Goal: Ask a question

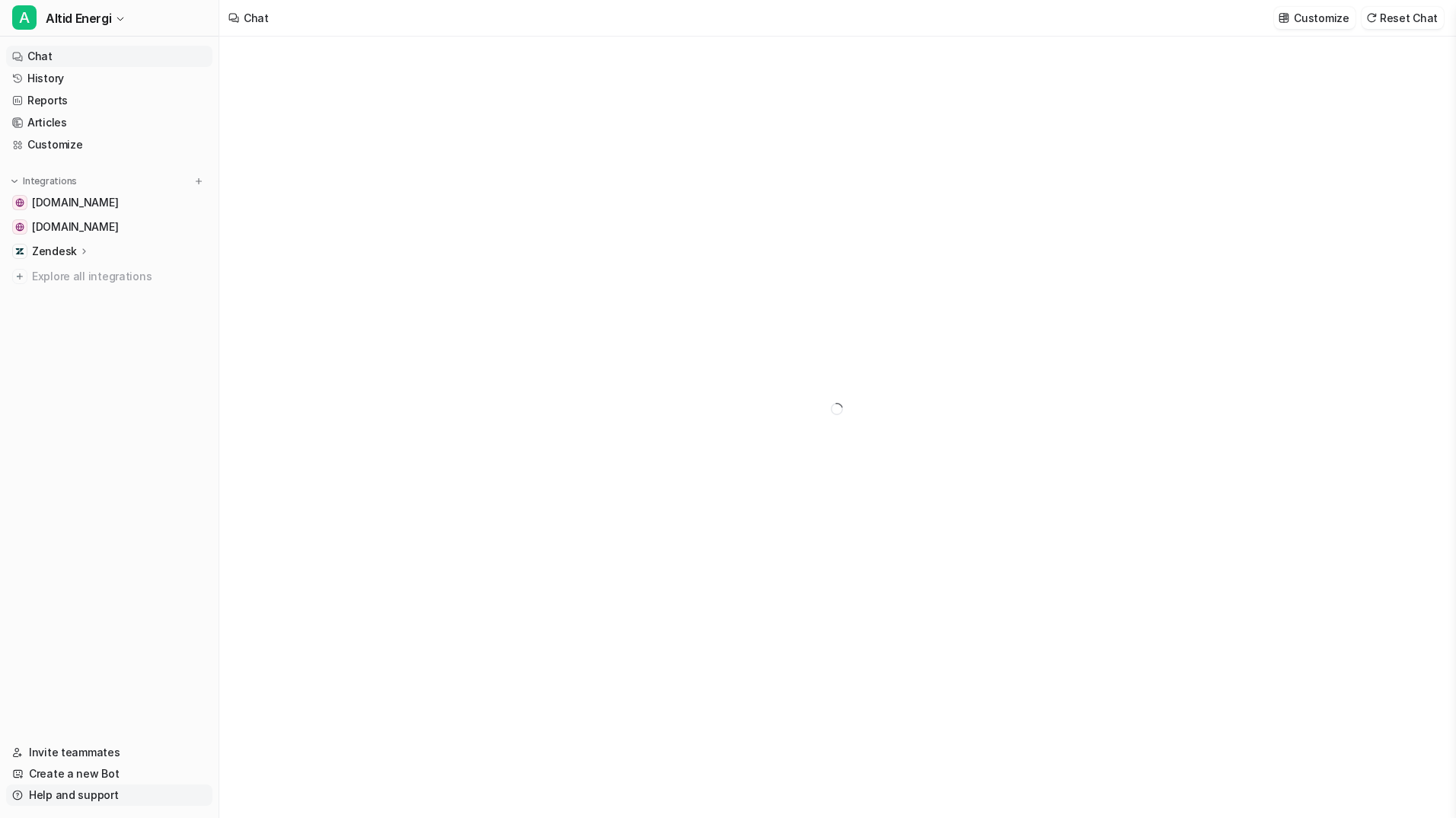
click at [75, 789] on link "Help and support" at bounding box center [108, 794] width 206 height 21
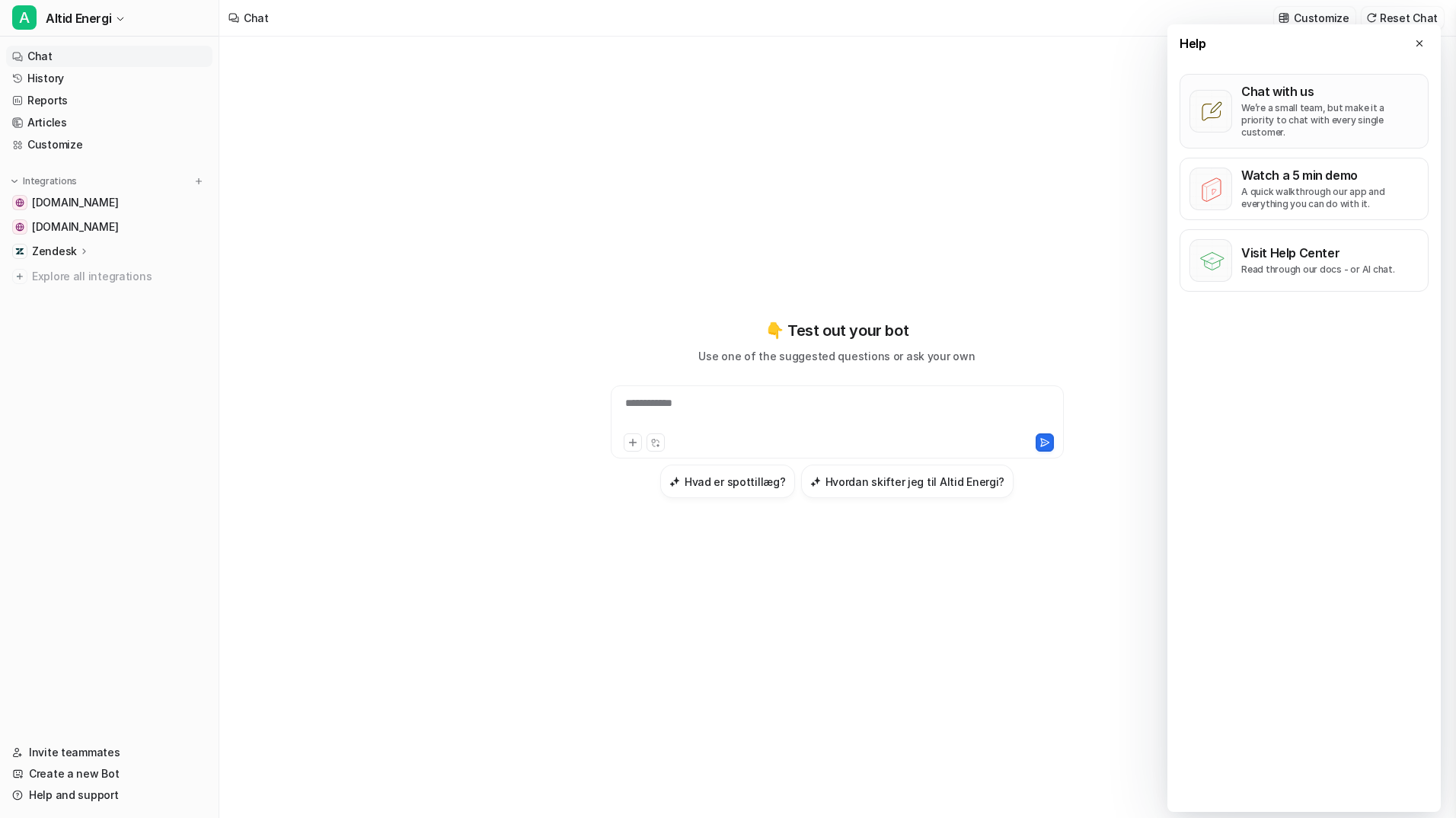
click at [1299, 113] on p "We’re a small team, but make it a priority to chat with every single customer." at bounding box center [1330, 120] width 178 height 36
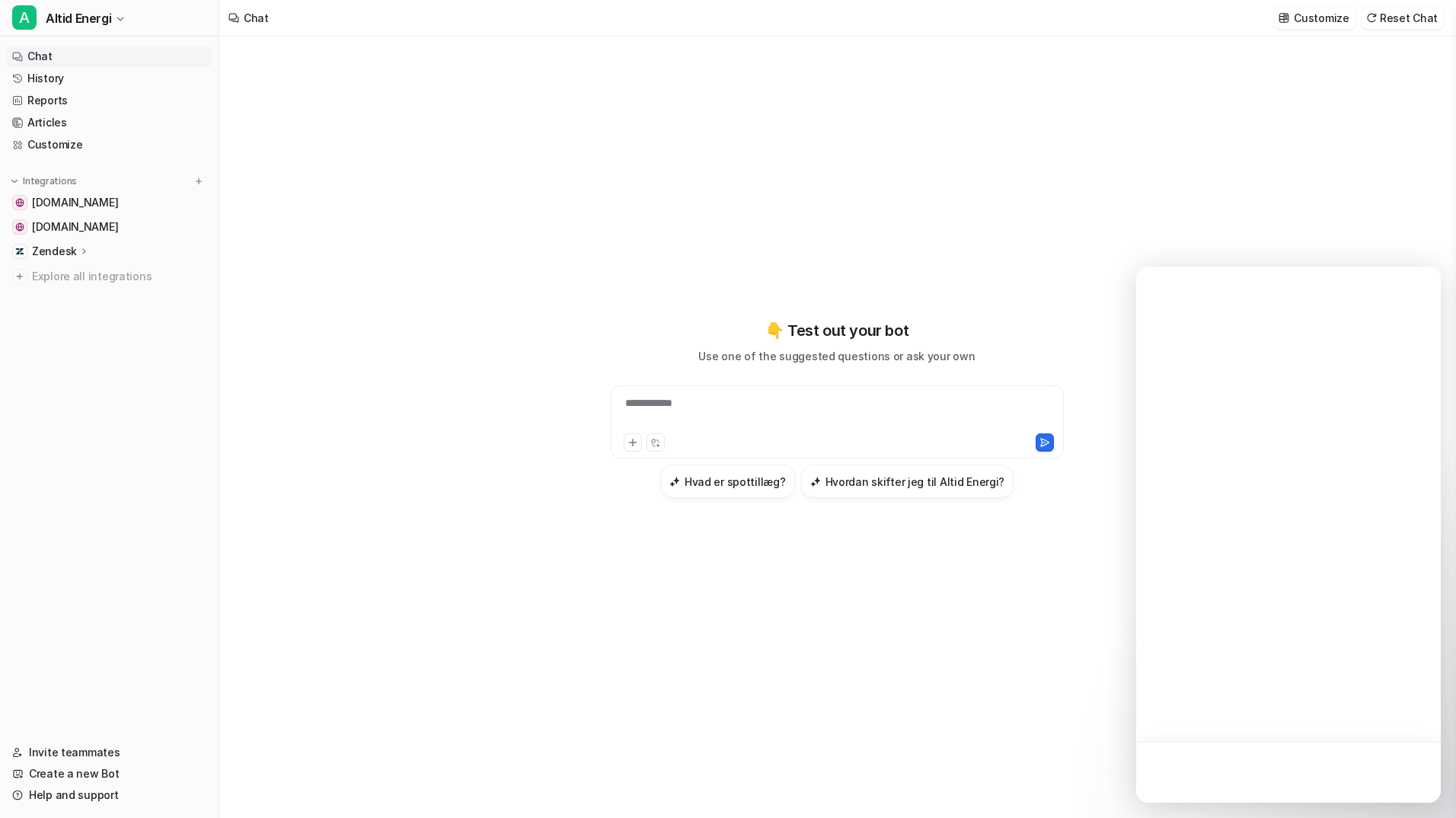
type textarea "**********"
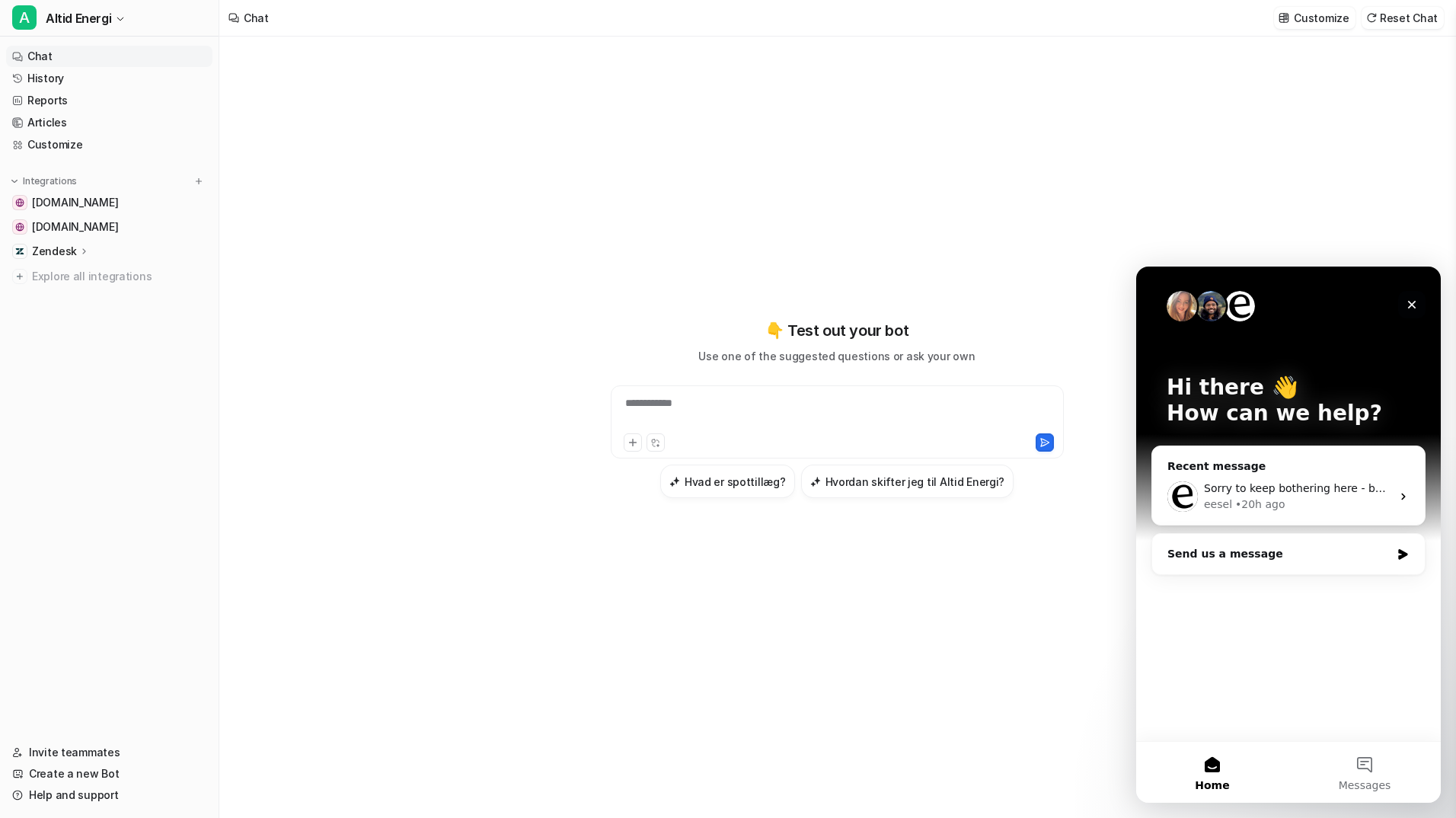
click at [1416, 296] on div "Close" at bounding box center [1411, 304] width 28 height 28
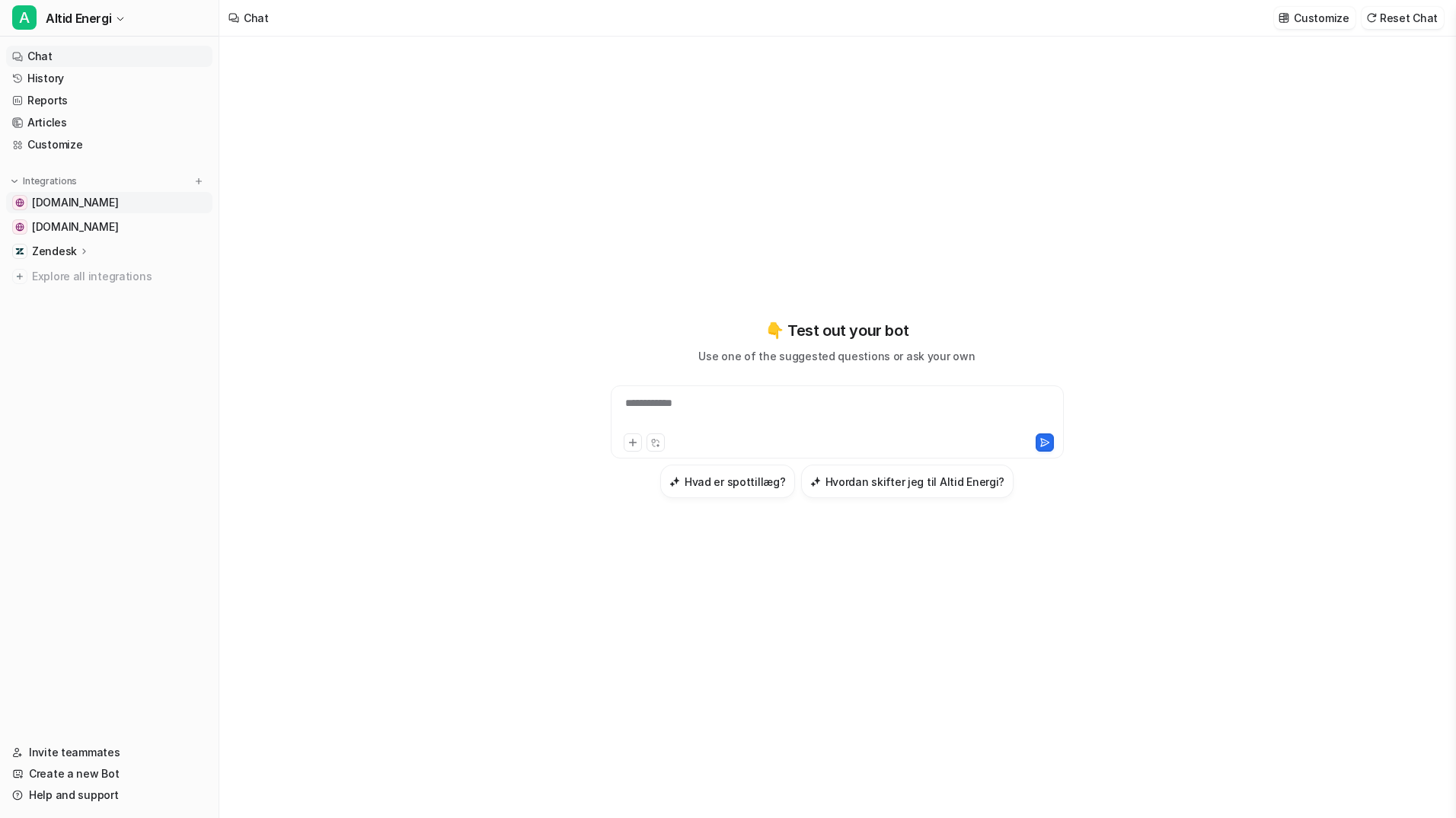
click at [76, 205] on span "altidenergi.dk" at bounding box center [75, 202] width 86 height 15
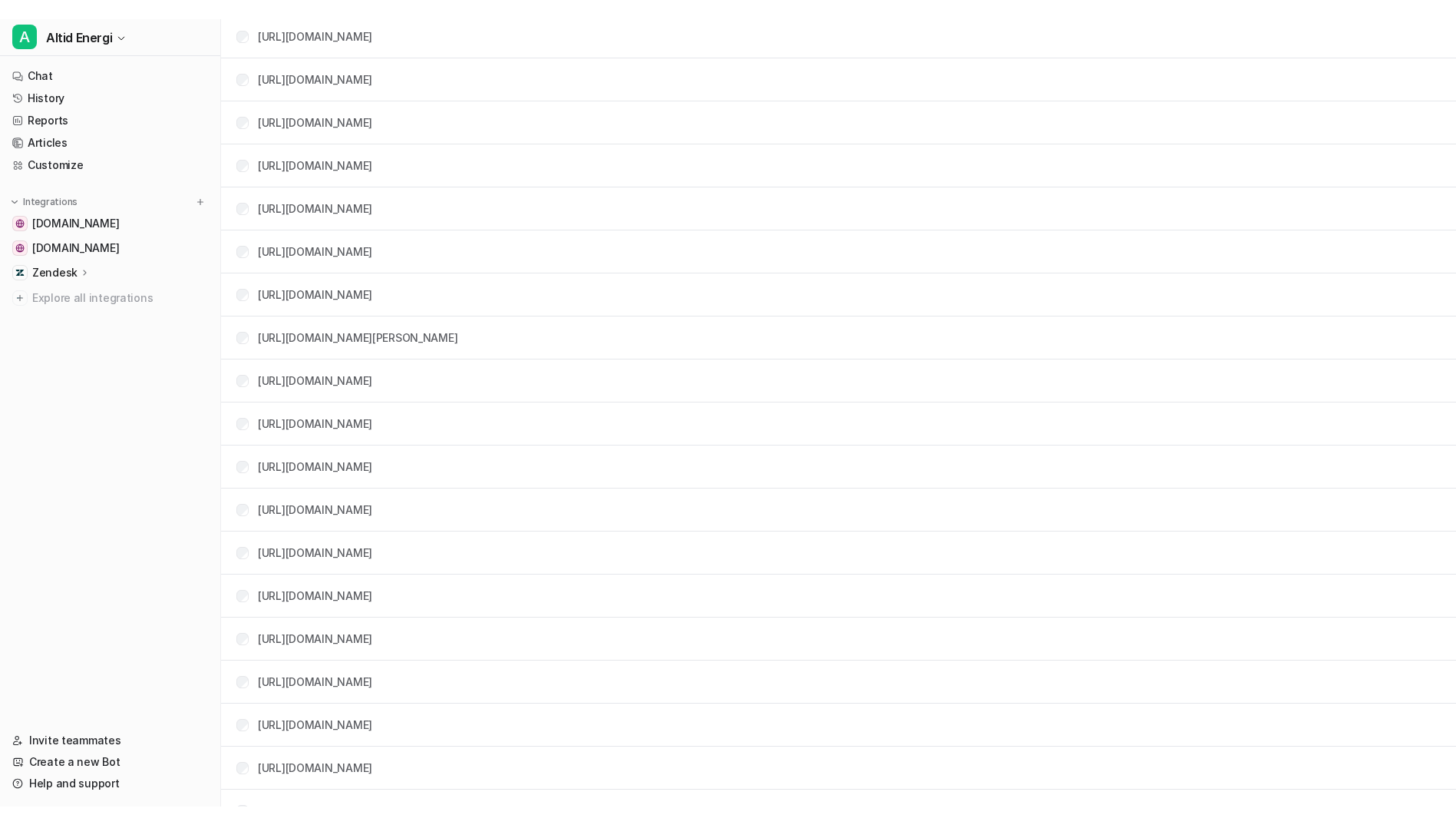
scroll to position [3603, 0]
